Goal: Contribute content

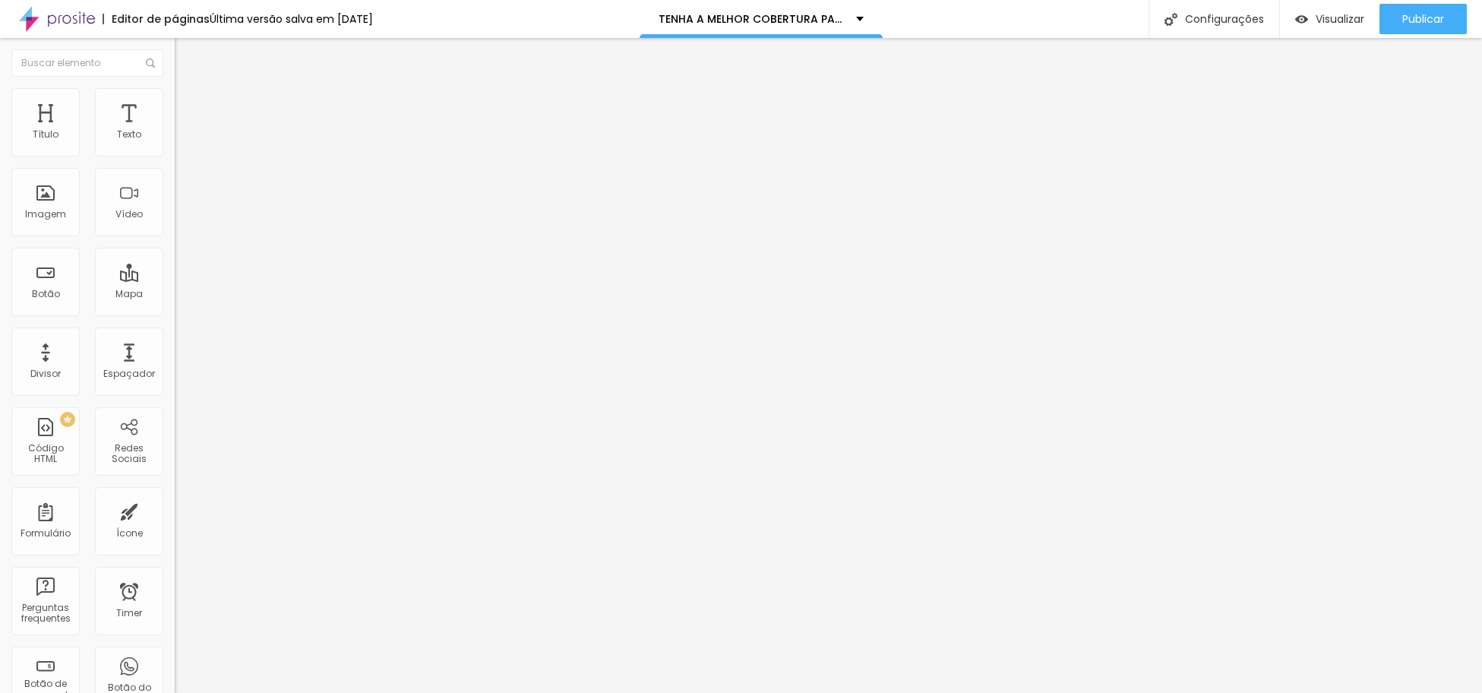
click at [175, 143] on input "[URL][DOMAIN_NAME]" at bounding box center [266, 135] width 182 height 15
paste input "[DOMAIN_NAME][URL]"
type input "[URL][DOMAIN_NAME]"
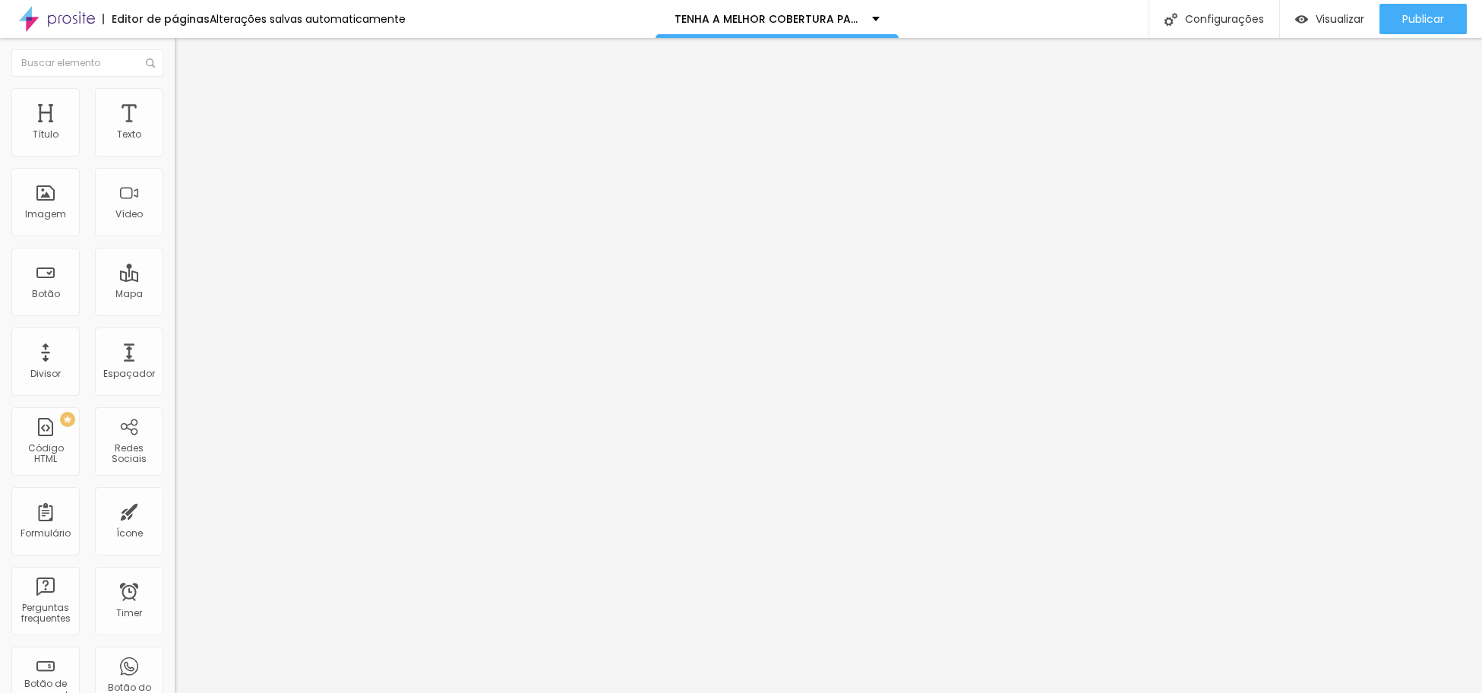
paste input "[URL][DOMAIN_NAME]"
type input "[URL][DOMAIN_NAME]"
paste input "[URL][DOMAIN_NAME]"
type input "[URL][DOMAIN_NAME]"
click at [175, 227] on span "4:3 Standard" at bounding box center [206, 220] width 62 height 13
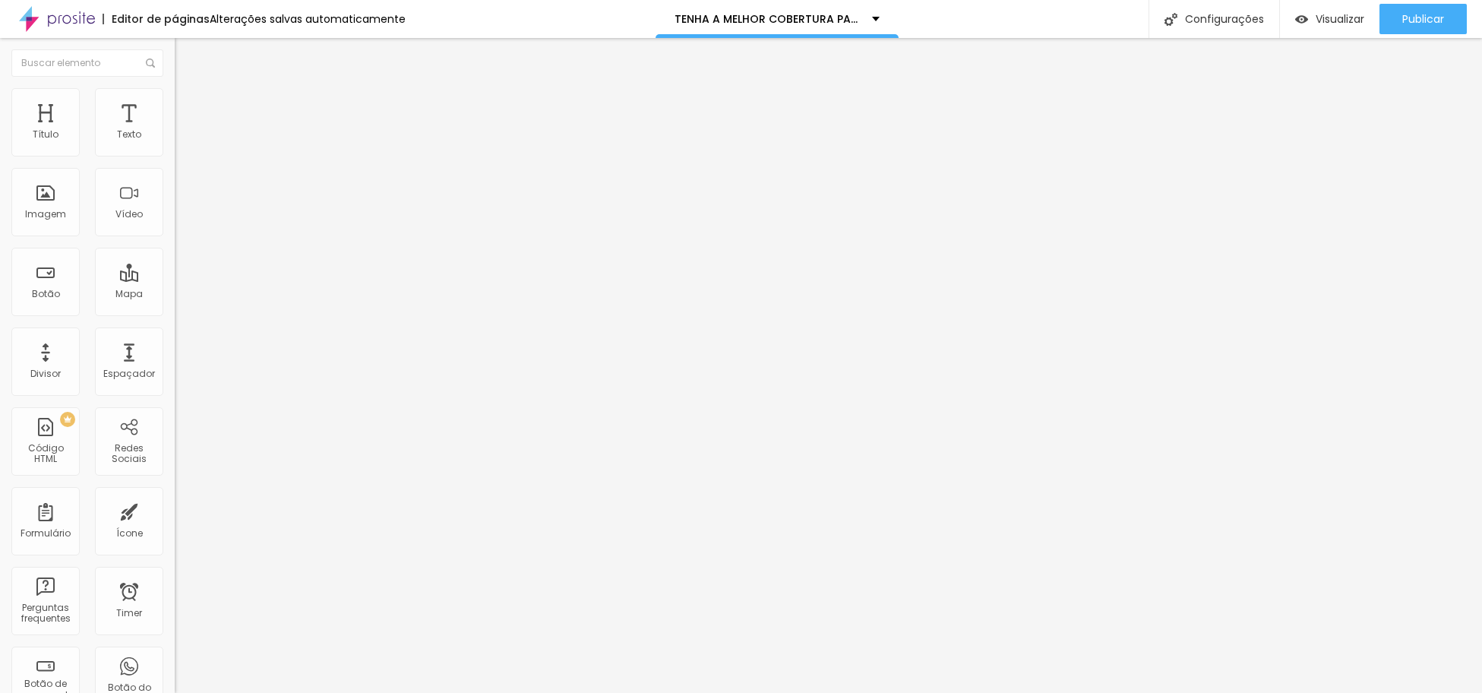
click at [175, 278] on span "Vertical 2" at bounding box center [196, 271] width 43 height 13
click at [175, 245] on span "Wide" at bounding box center [187, 238] width 24 height 13
click at [175, 260] on span "Standard" at bounding box center [198, 253] width 46 height 13
click at [1429, 17] on span "Publicar" at bounding box center [1423, 19] width 42 height 12
click at [1430, 8] on div "Publicar" at bounding box center [1423, 19] width 42 height 30
